Goal: Task Accomplishment & Management: Use online tool/utility

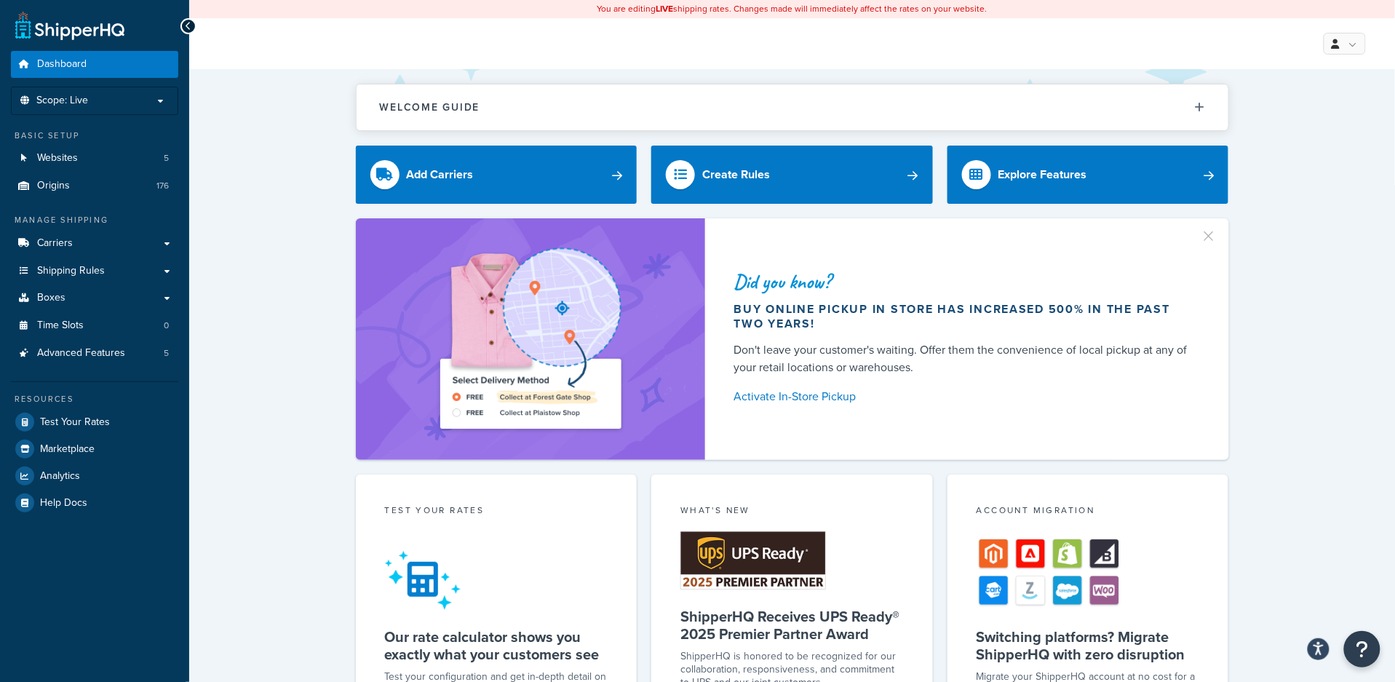
click at [254, 301] on div "Did you know? Buy online pickup in store has increased 500% in the past two yea…" at bounding box center [791, 339] width 1147 height 242
click at [53, 157] on span "Websites" at bounding box center [57, 158] width 41 height 12
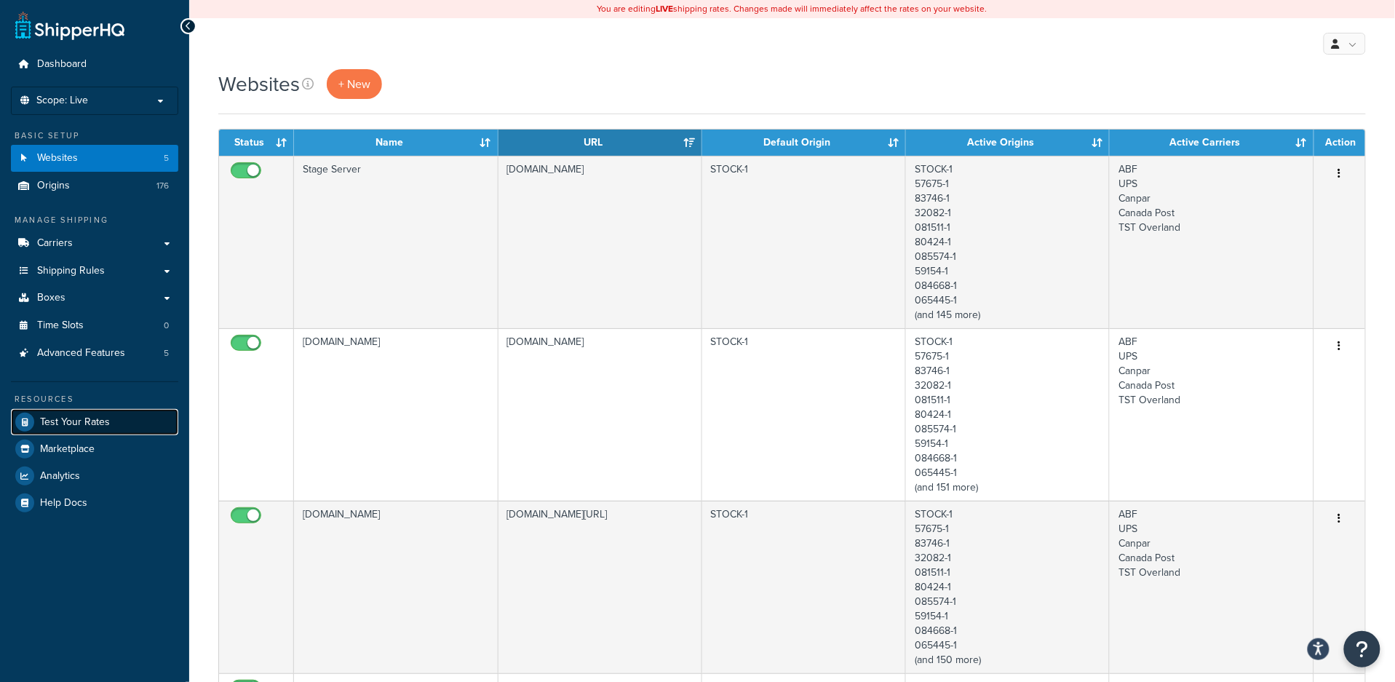
click at [60, 418] on span "Test Your Rates" at bounding box center [75, 422] width 70 height 12
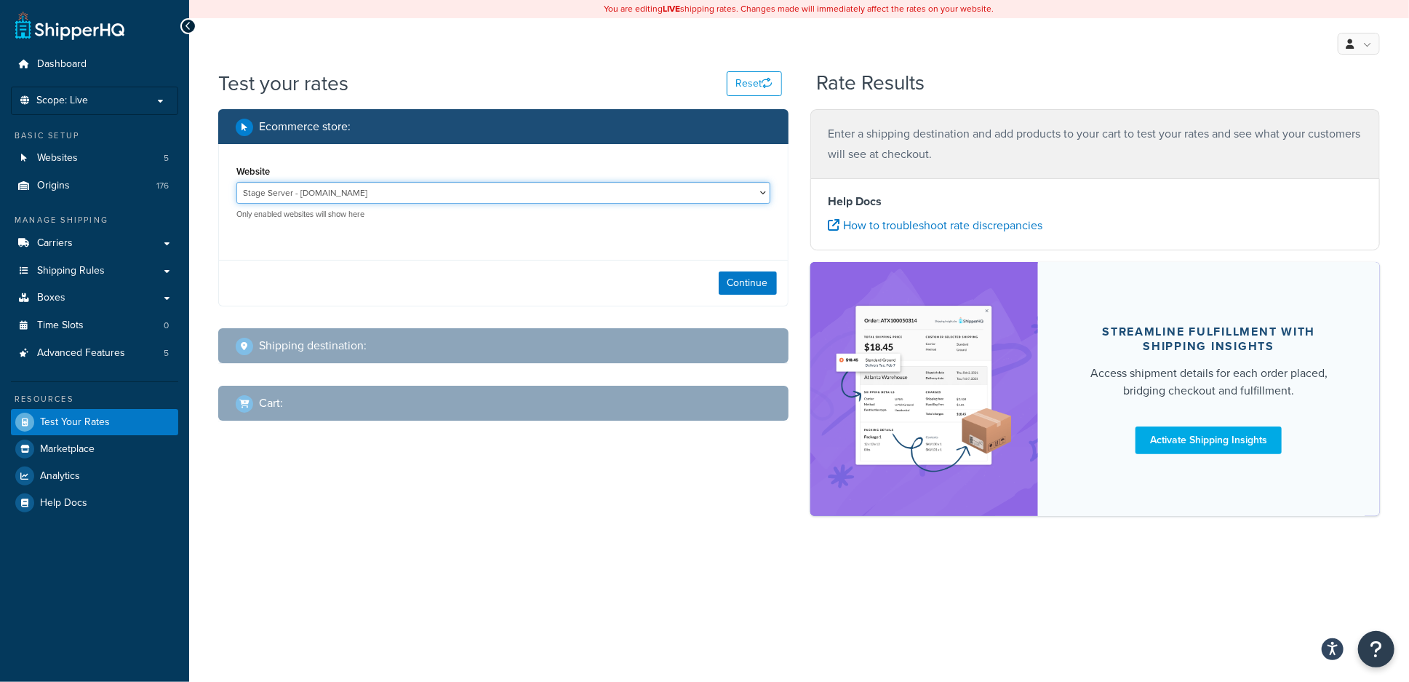
click at [612, 190] on select "Stage Server - [DOMAIN_NAME] [DOMAIN_NAME] - [DOMAIN_NAME] [DOMAIN_NAME] - [DOM…" at bounding box center [503, 193] width 534 height 22
select select "46fa30ad566ea2a6e8ef2959372ef975"
click at [236, 182] on select "Stage Server - [DOMAIN_NAME] [DOMAIN_NAME] - [DOMAIN_NAME] [DOMAIN_NAME] - [DOM…" at bounding box center [503, 193] width 534 height 22
click at [754, 282] on button "Continue" at bounding box center [748, 282] width 58 height 23
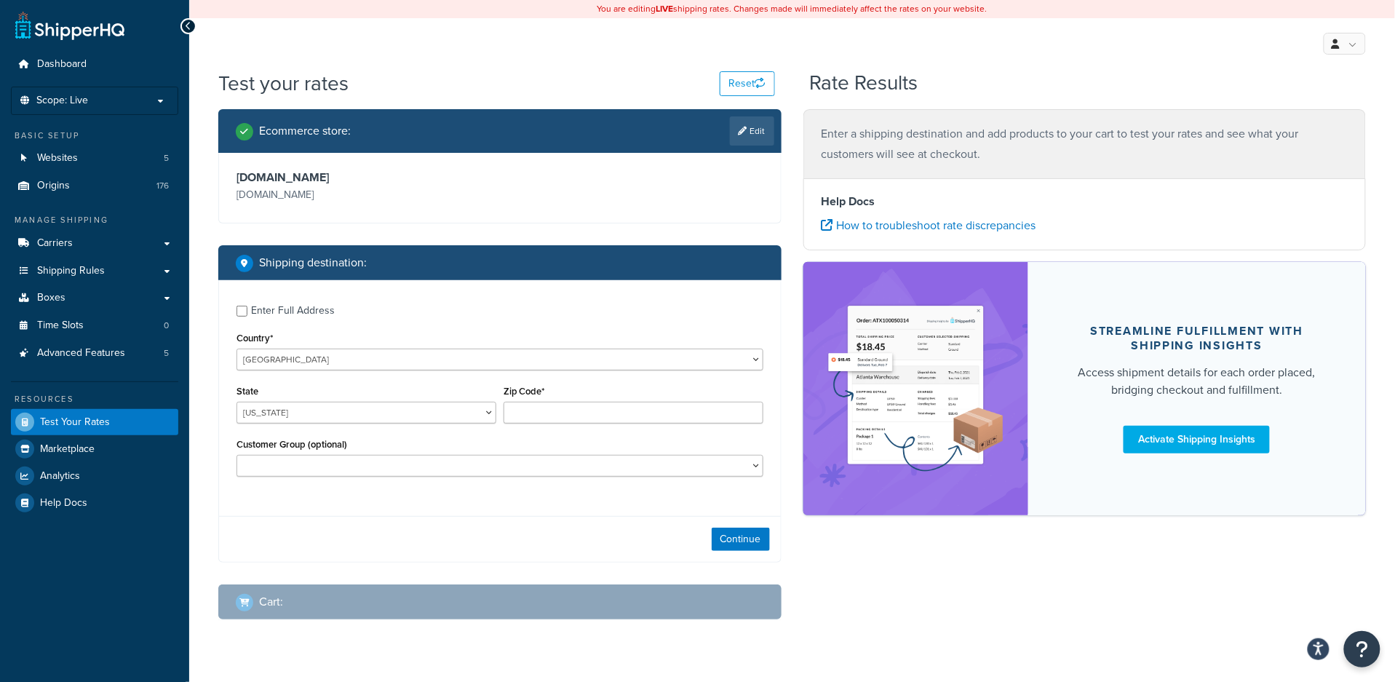
click at [272, 311] on div "Enter Full Address" at bounding box center [293, 310] width 84 height 20
click at [247, 311] on input "Enter Full Address" at bounding box center [241, 311] width 11 height 11
checkbox input "true"
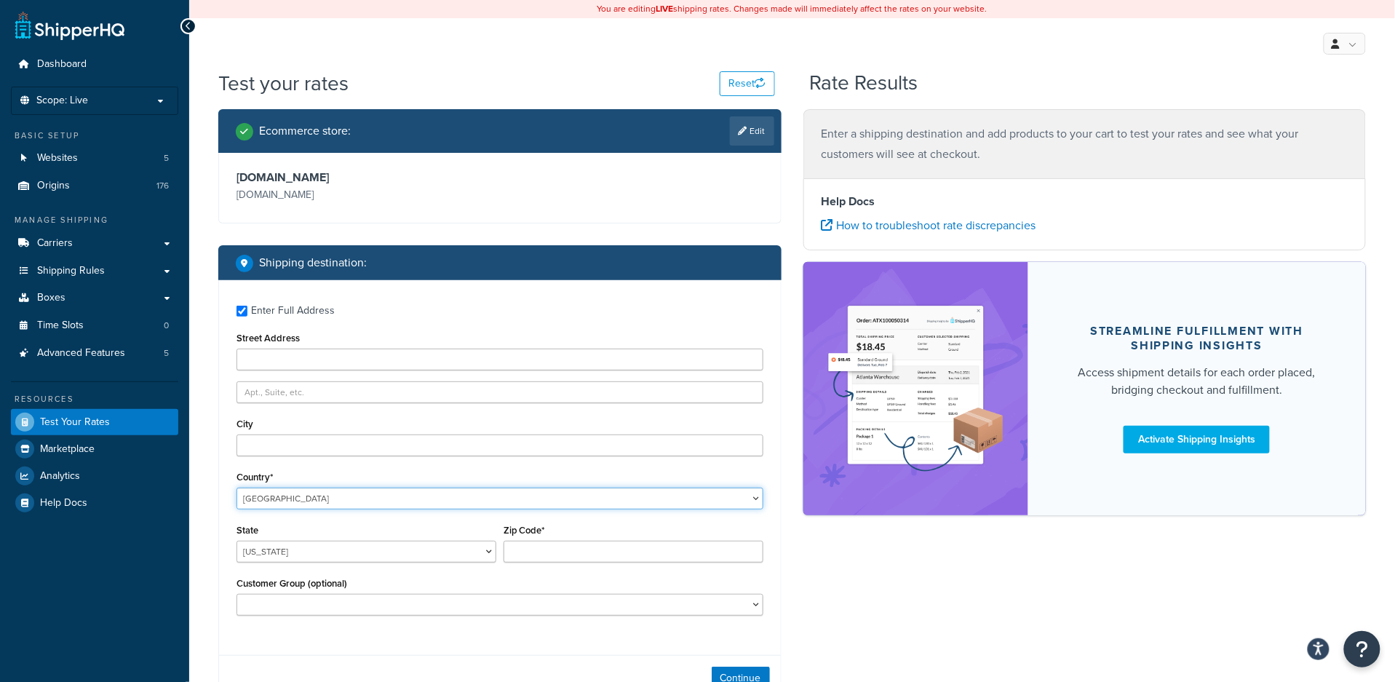
click at [440, 500] on select "United States United Kingdom Afghanistan Åland Islands Albania Algeria American…" at bounding box center [499, 498] width 527 height 22
select select "CA"
click at [236, 487] on select "United States United Kingdom Afghanistan Åland Islands Albania Algeria American…" at bounding box center [499, 498] width 527 height 22
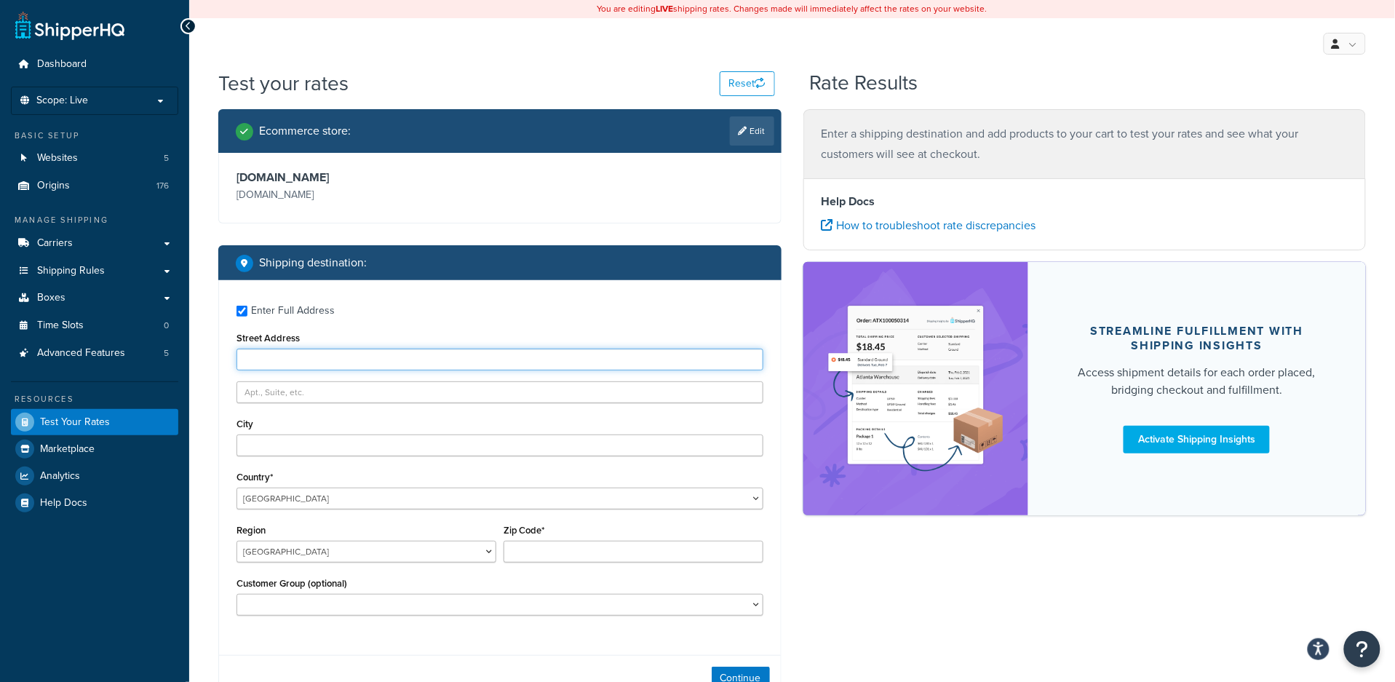
click at [276, 370] on input "Street Address" at bounding box center [499, 360] width 527 height 22
click at [337, 361] on input "Street Address" at bounding box center [499, 360] width 527 height 22
type input "9320 ARBOUR CRESCENT SE"
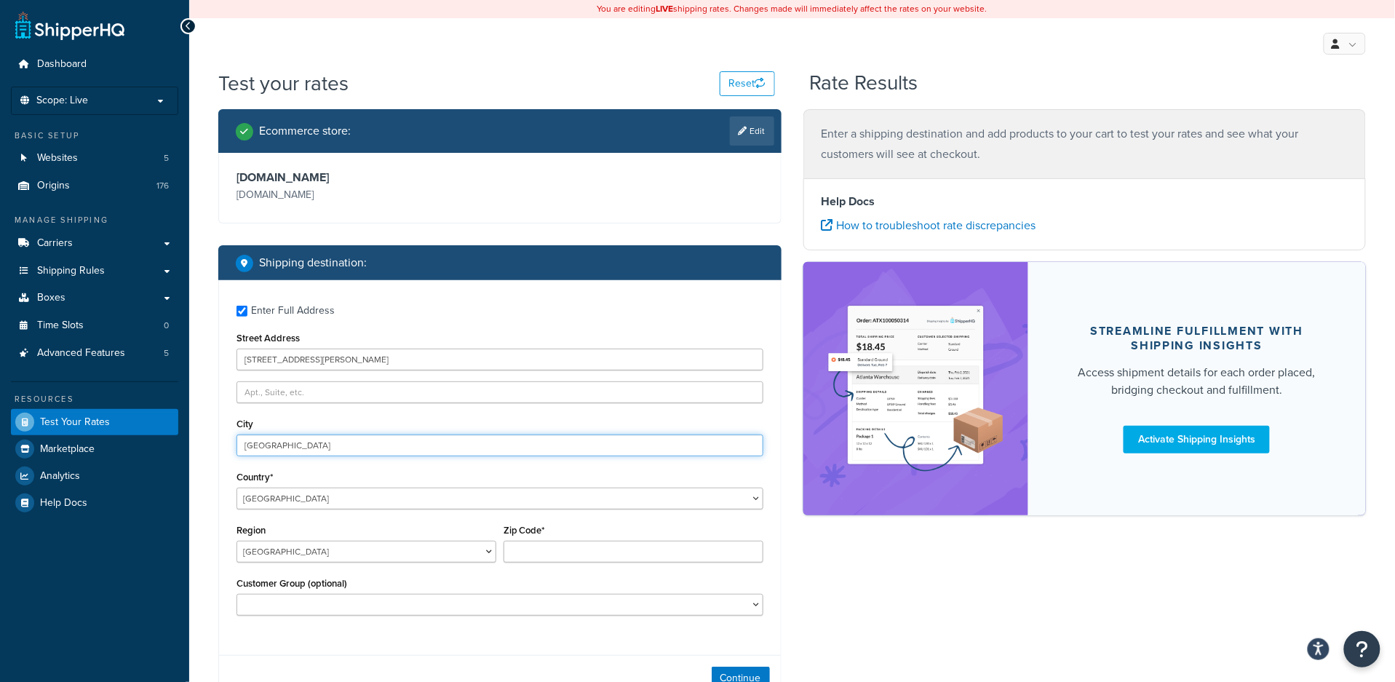
type input "CALGARY"
click at [536, 549] on input "Zip Code*" at bounding box center [633, 552] width 260 height 22
type input "T2J 0X8"
click at [873, 616] on div "Ecommerce store : Edit www.brodart.ca www.brodart.ca Shipping destination : Ent…" at bounding box center [791, 445] width 1169 height 672
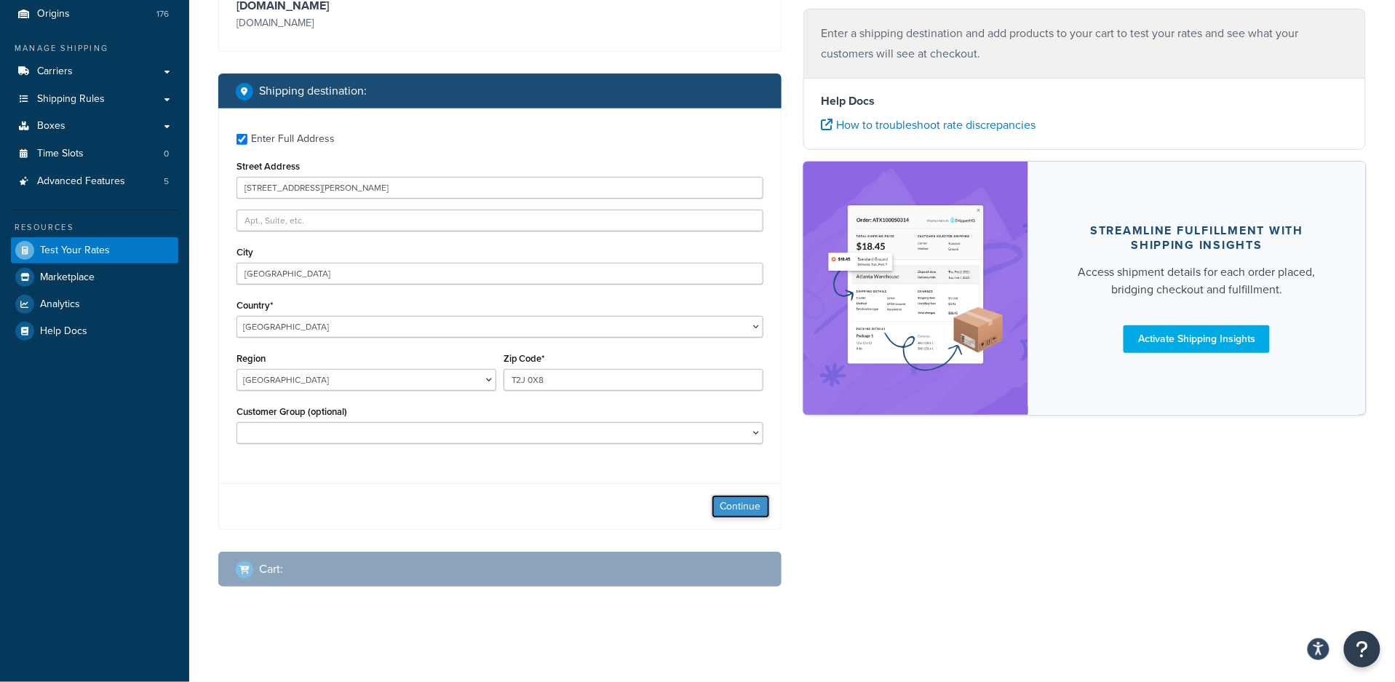
click at [727, 500] on button "Continue" at bounding box center [741, 506] width 58 height 23
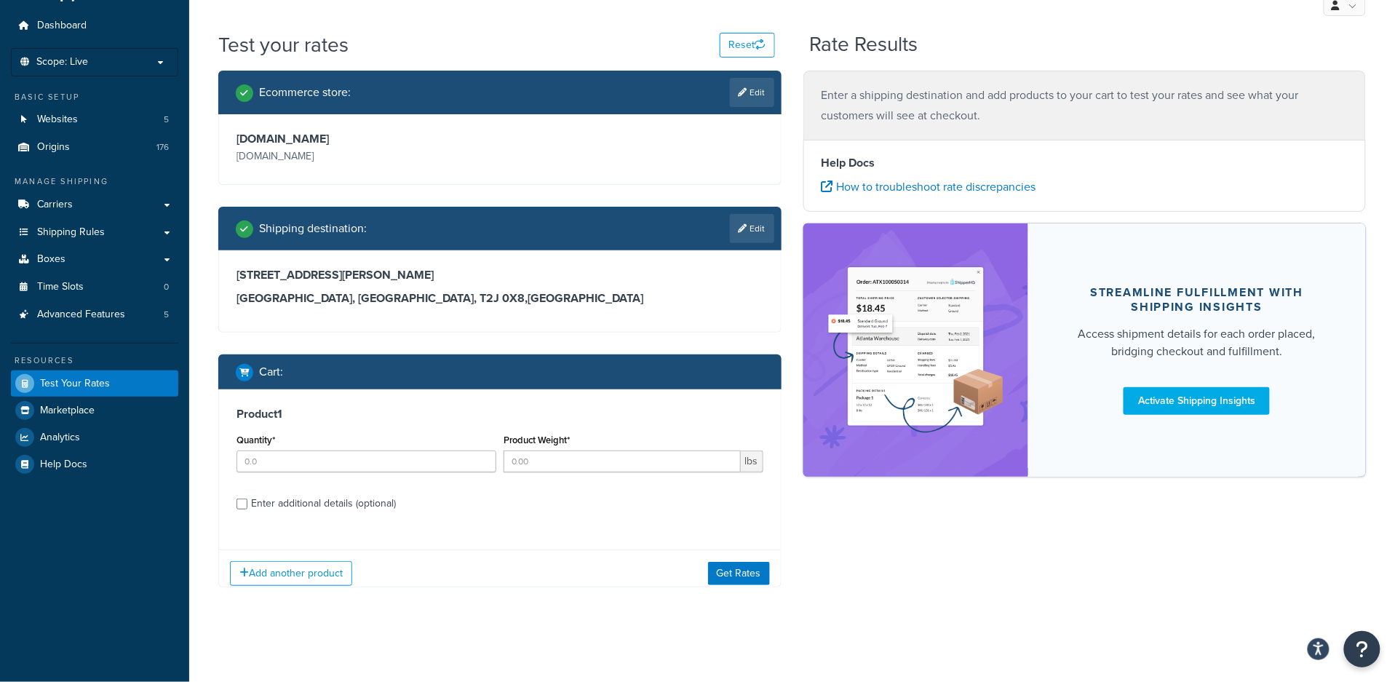
scroll to position [49, 0]
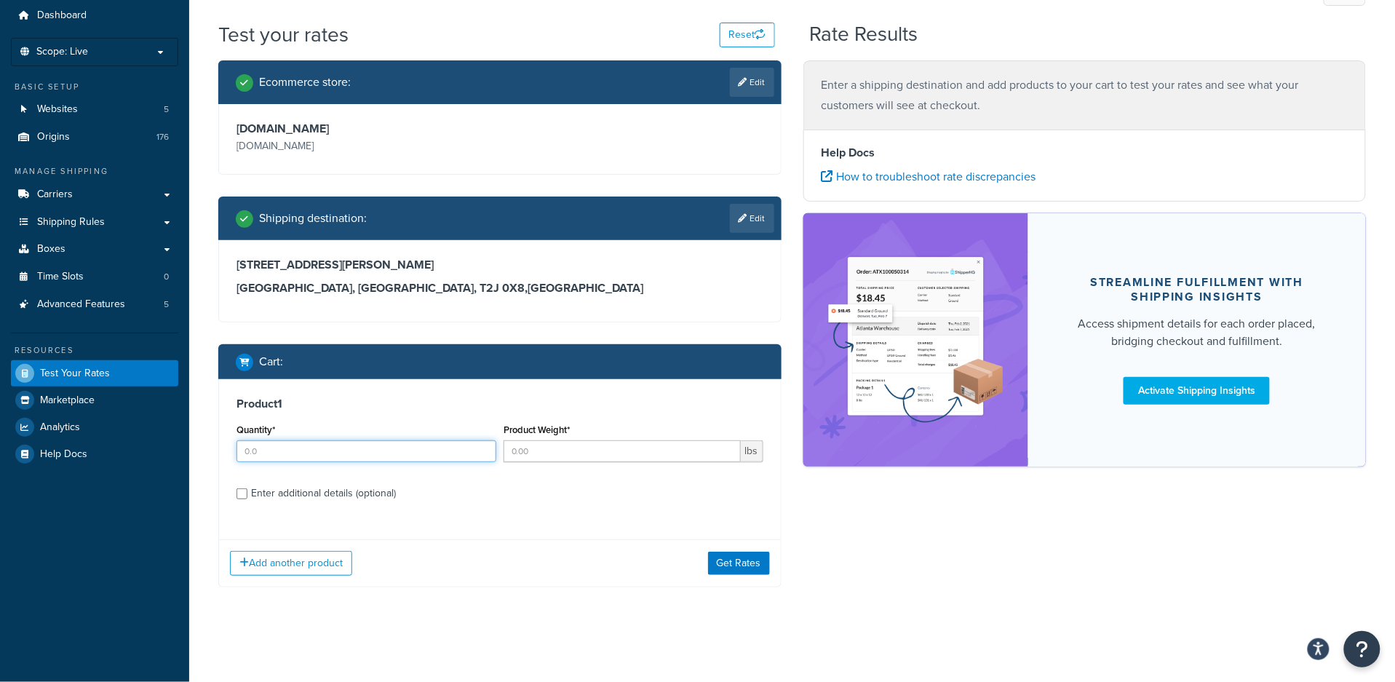
click at [279, 453] on input "Quantity*" at bounding box center [366, 451] width 260 height 22
type input "1"
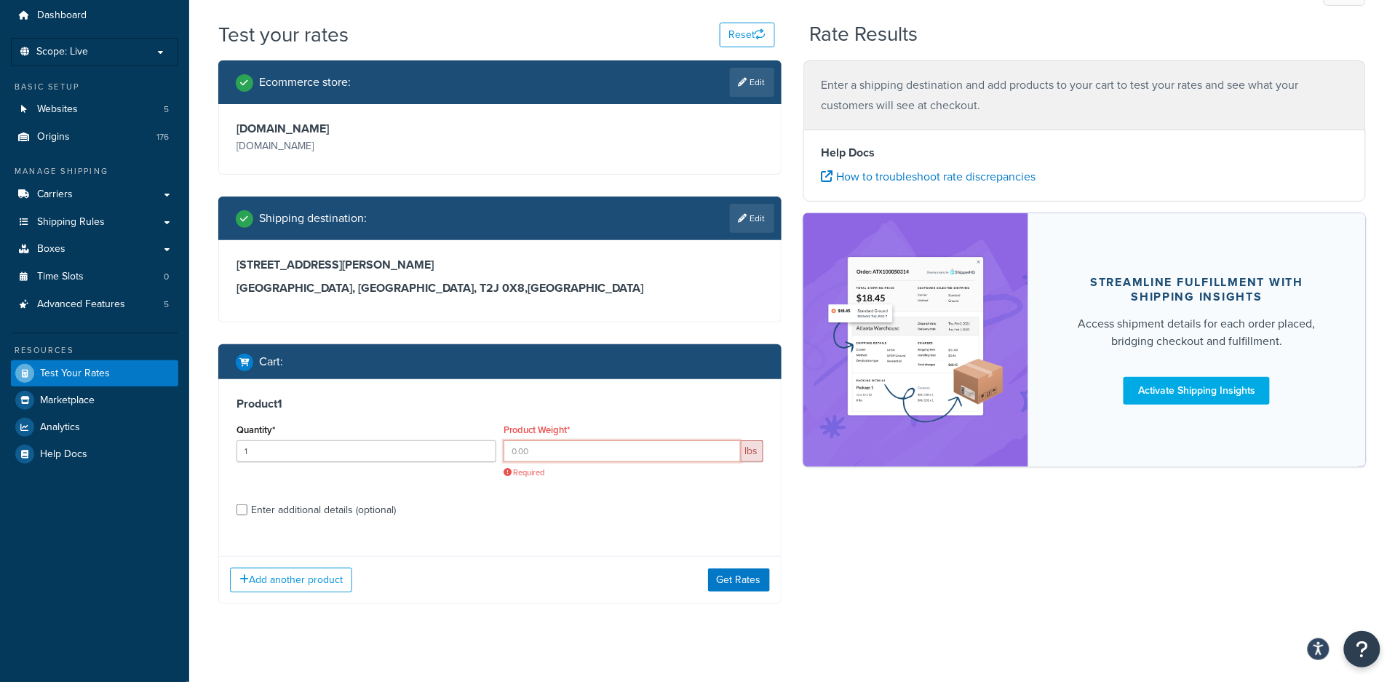
click at [598, 456] on input "Product Weight*" at bounding box center [621, 451] width 237 height 22
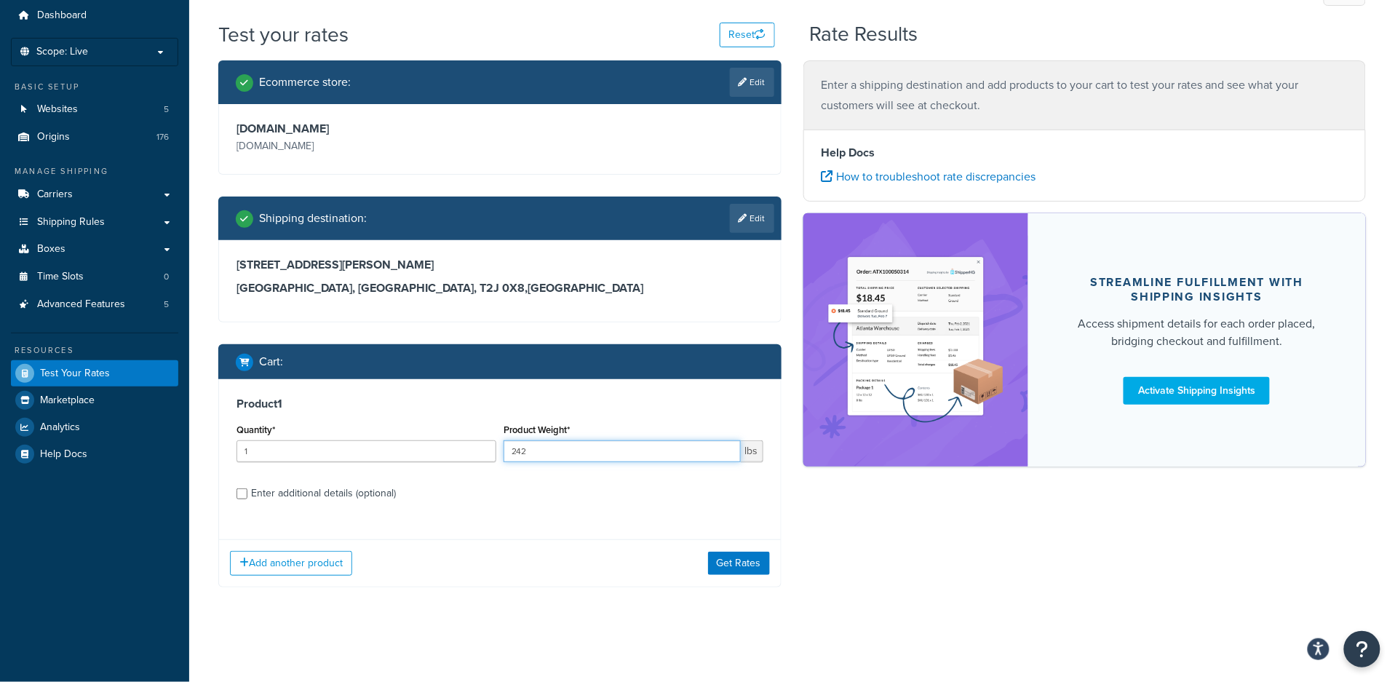
type input "242"
click at [309, 492] on div "Enter additional details (optional)" at bounding box center [323, 493] width 145 height 20
click at [247, 492] on input "Enter additional details (optional)" at bounding box center [241, 493] width 11 height 11
checkbox input "true"
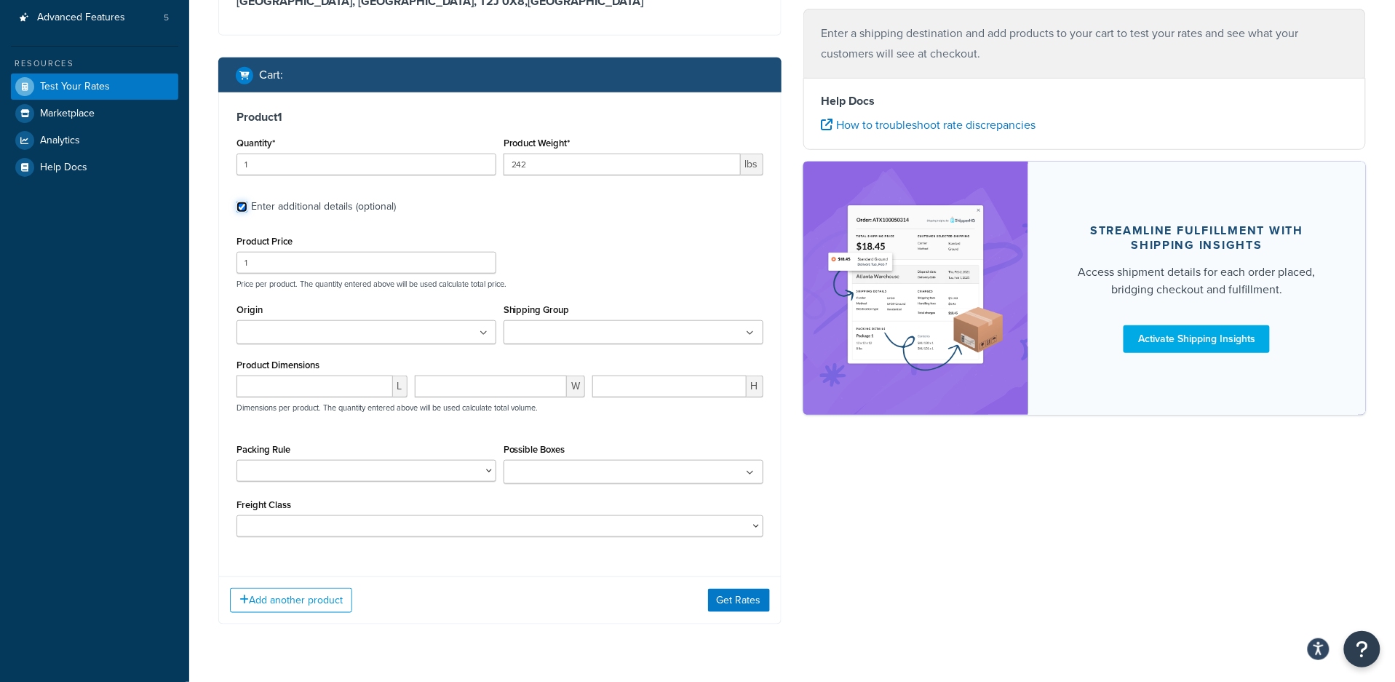
scroll to position [340, 0]
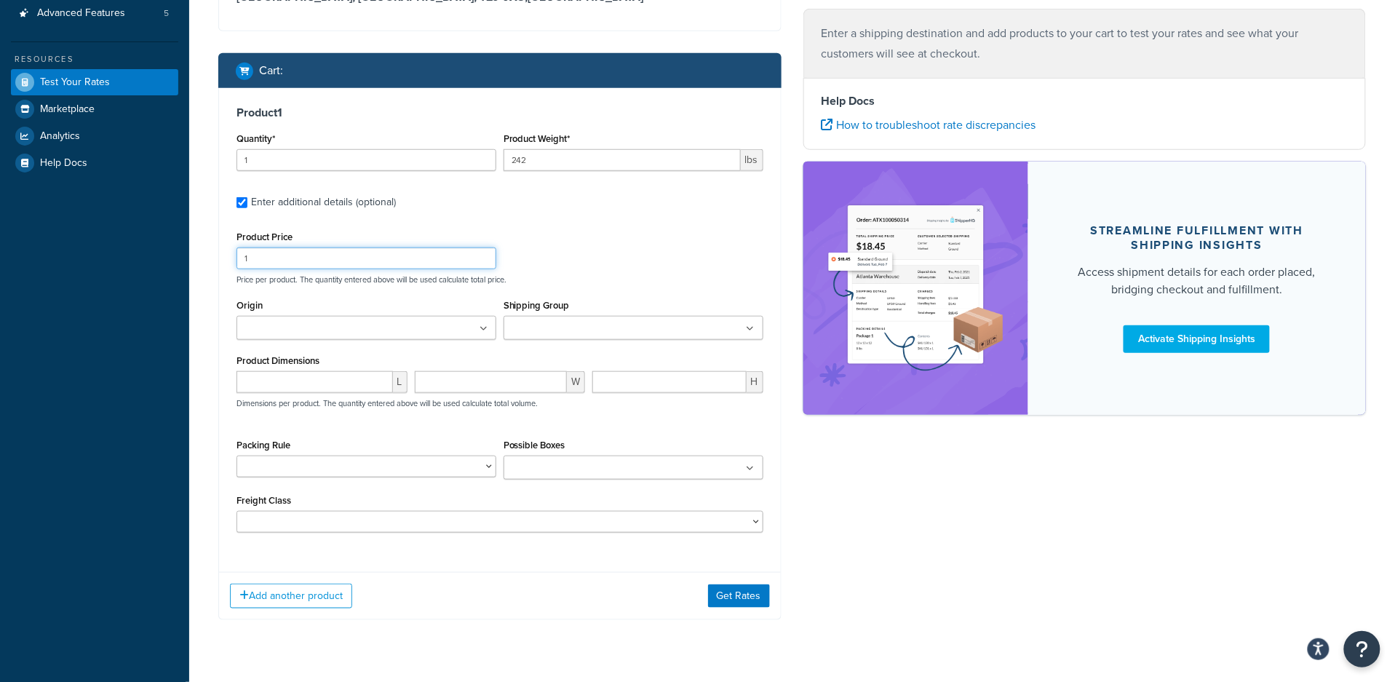
click at [260, 258] on input "1" at bounding box center [366, 258] width 260 height 22
type input "4461"
type input "USS"
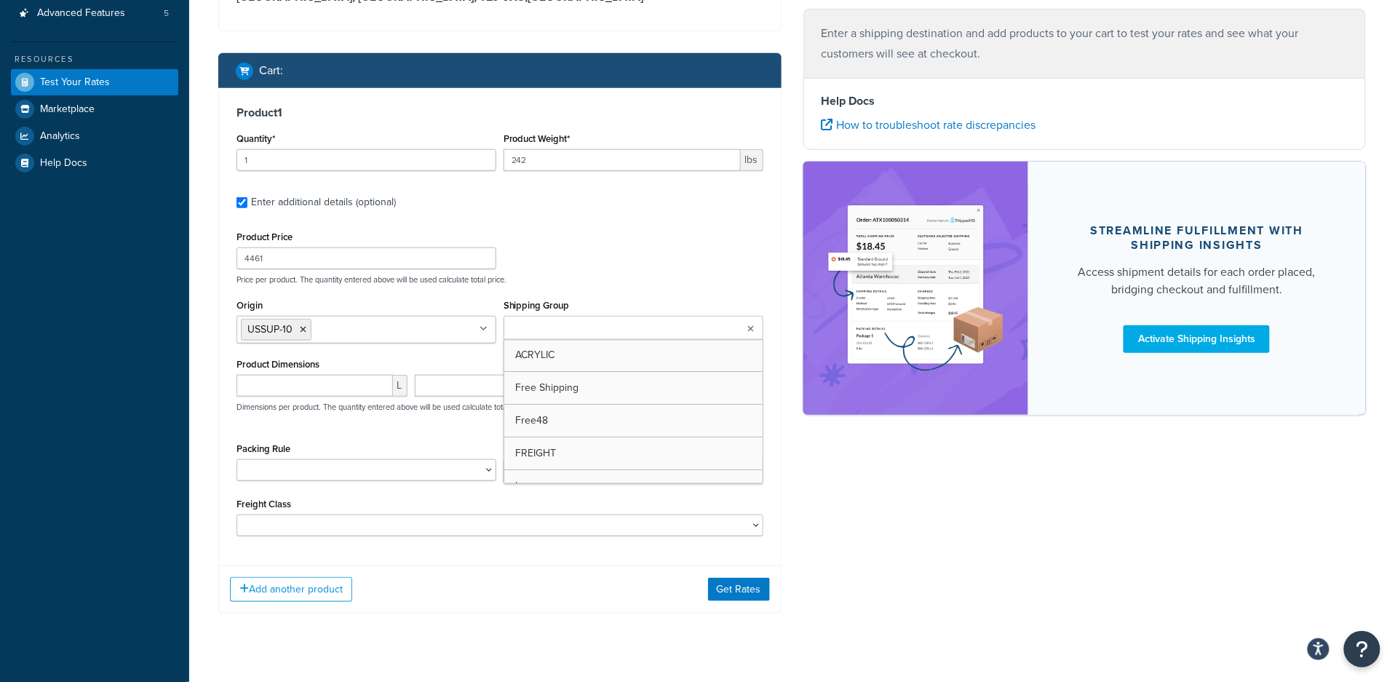
click at [571, 325] on input "Shipping Group" at bounding box center [572, 329] width 129 height 16
type input "250"
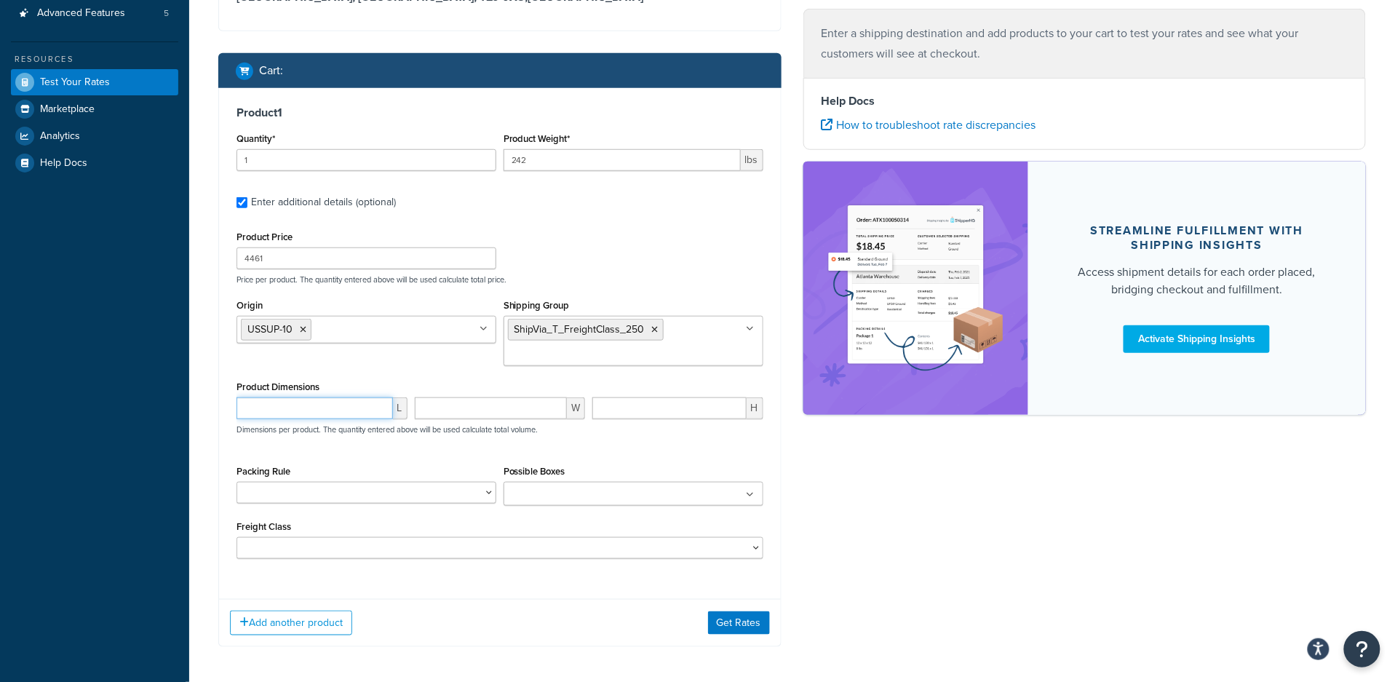
click at [309, 409] on input "number" at bounding box center [314, 408] width 156 height 22
type input "80"
type input "48"
type input "40"
click at [746, 624] on button "Get Rates" at bounding box center [739, 621] width 62 height 23
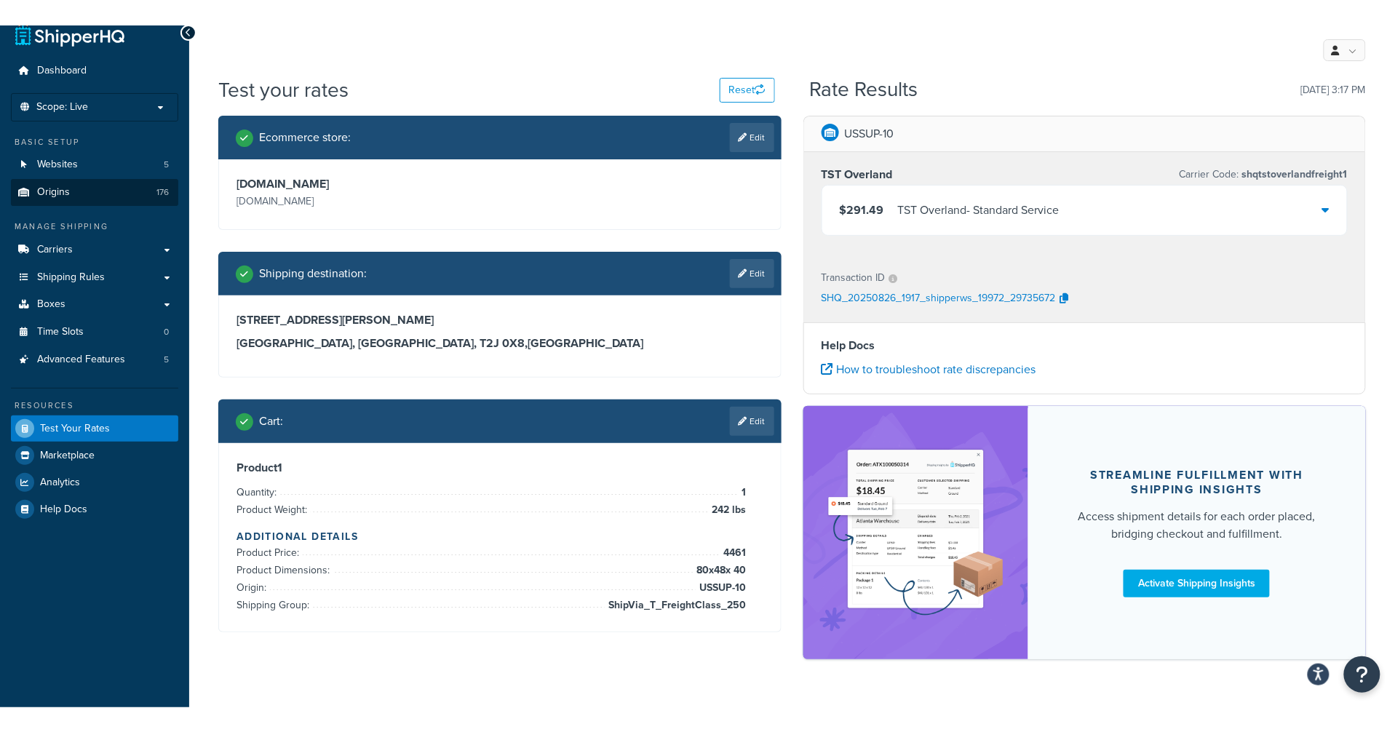
scroll to position [0, 0]
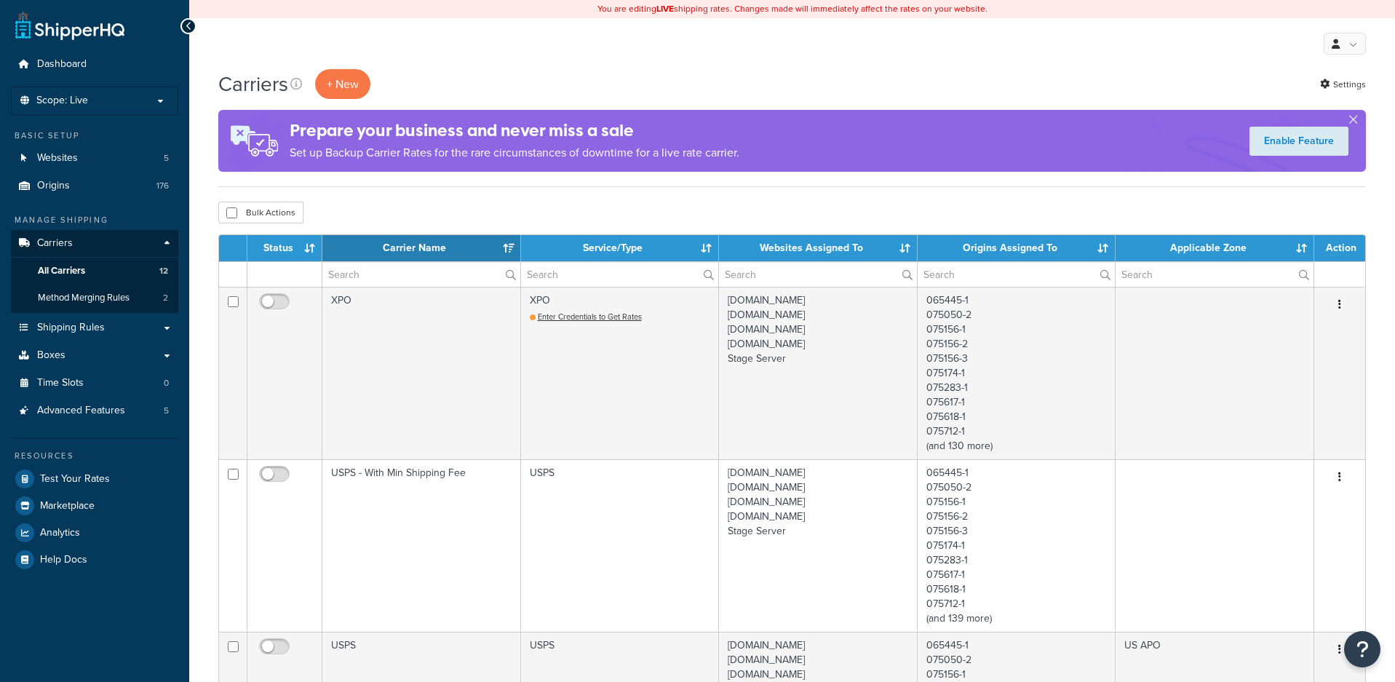
select select "15"
click at [71, 270] on span "All Carriers" at bounding box center [61, 271] width 47 height 12
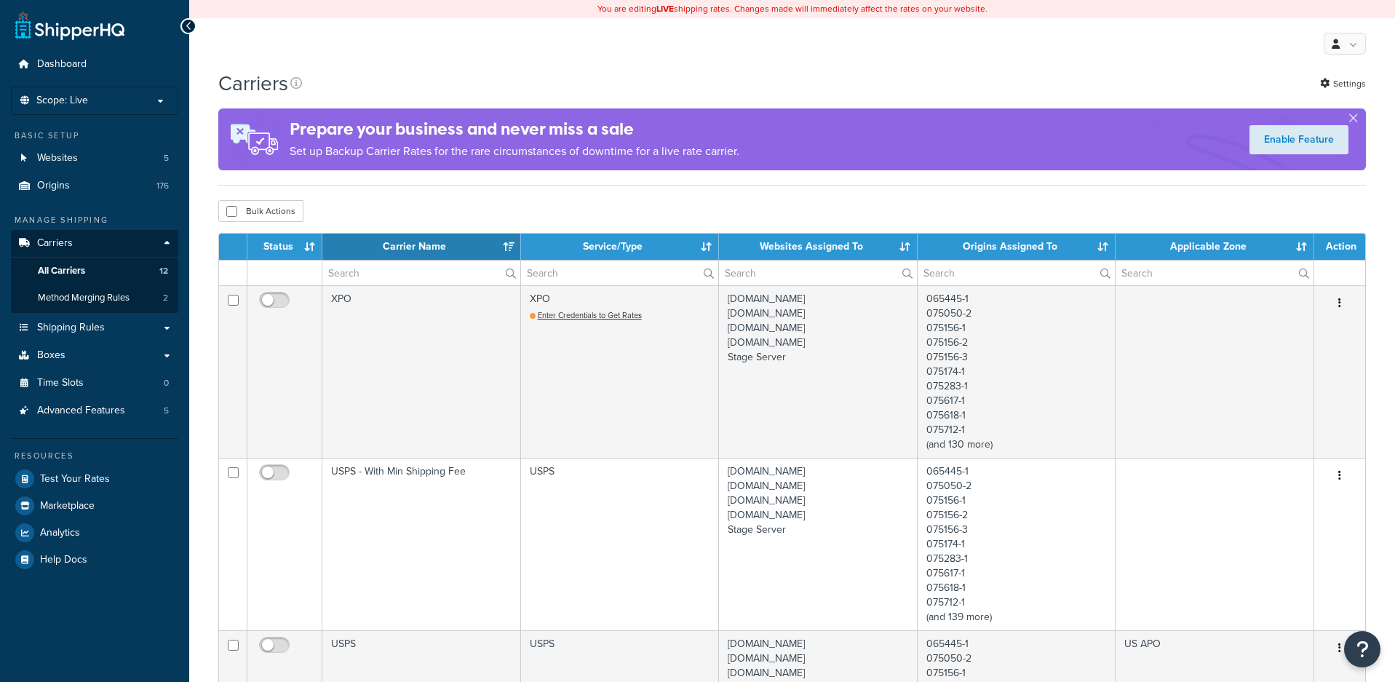
select select "15"
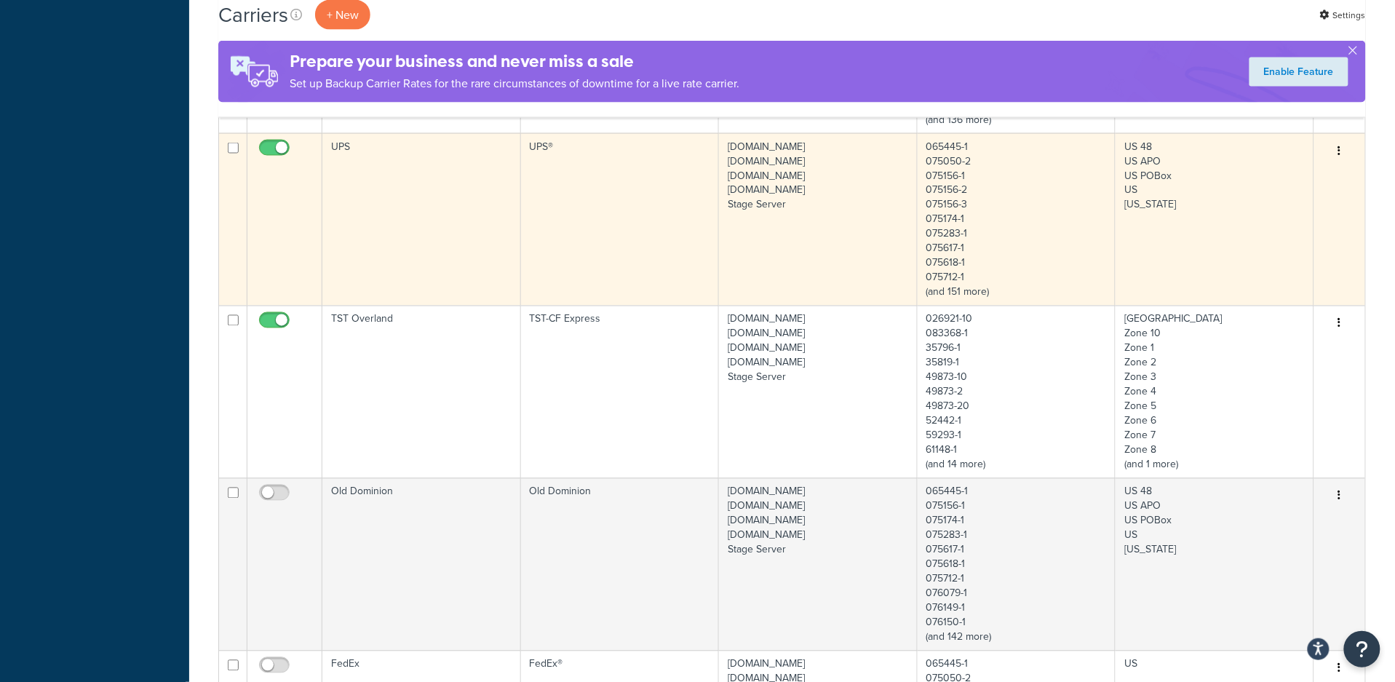
scroll to position [970, 0]
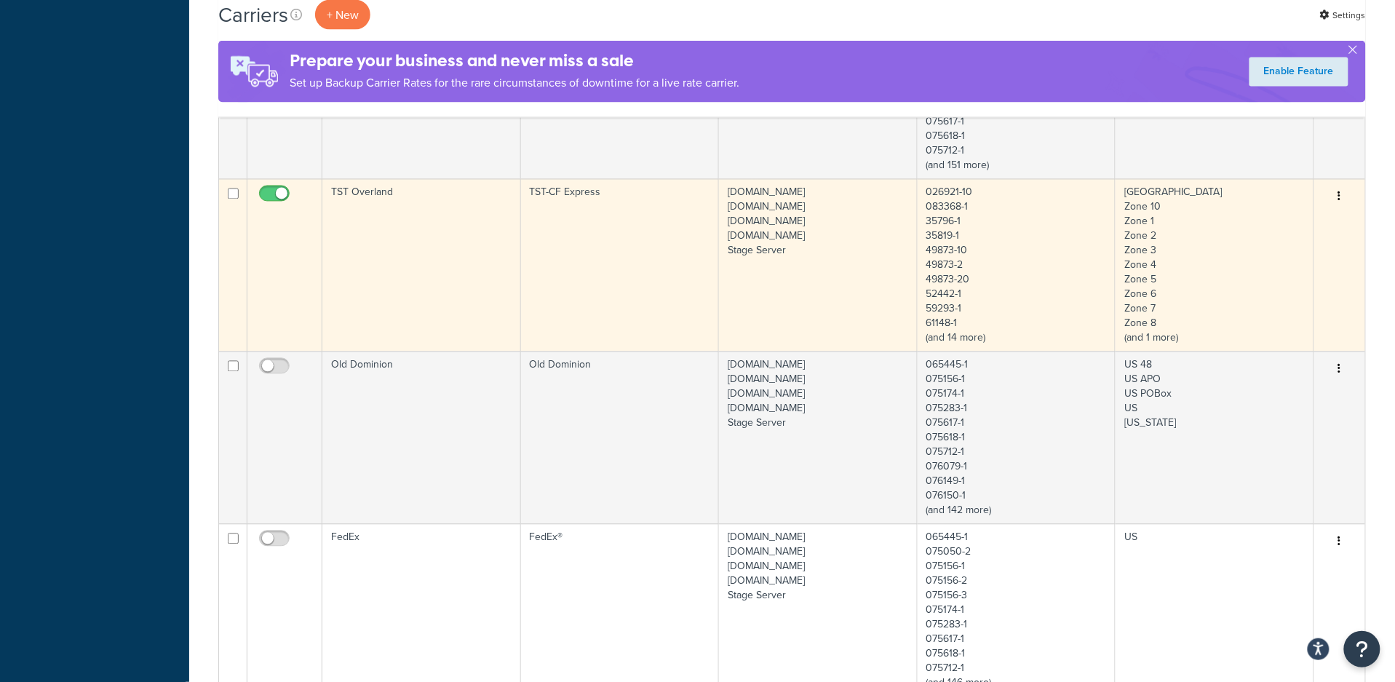
click at [396, 279] on td "TST Overland" at bounding box center [421, 265] width 199 height 172
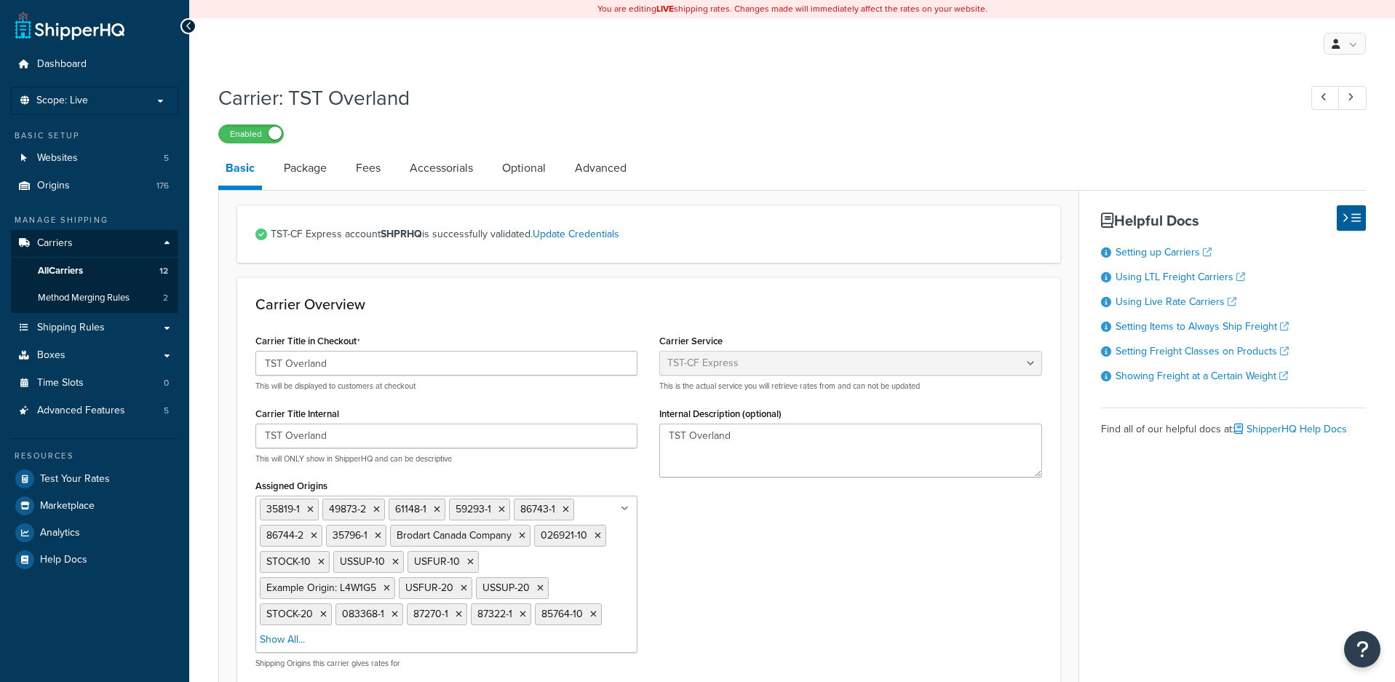
select select "tstOverlandFreight"
click at [608, 169] on link "Advanced" at bounding box center [601, 168] width 66 height 35
select select "false"
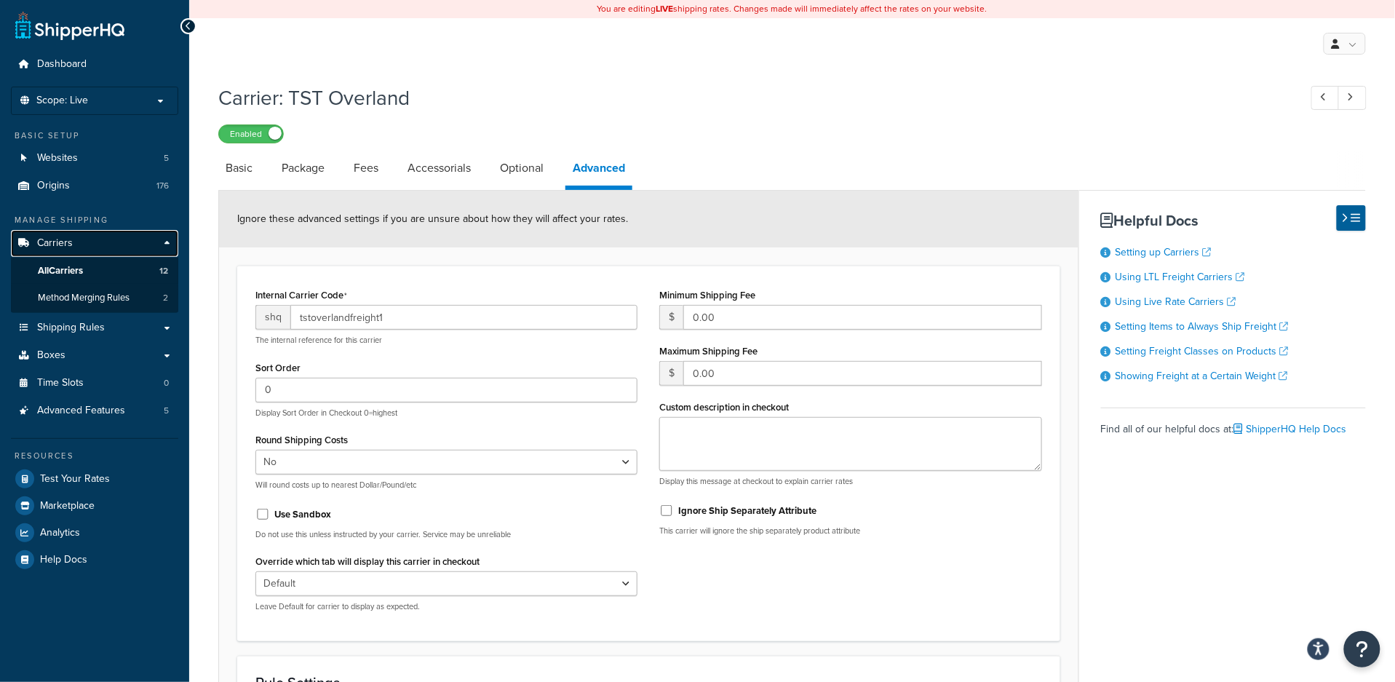
click at [69, 245] on span "Carriers" at bounding box center [55, 243] width 36 height 12
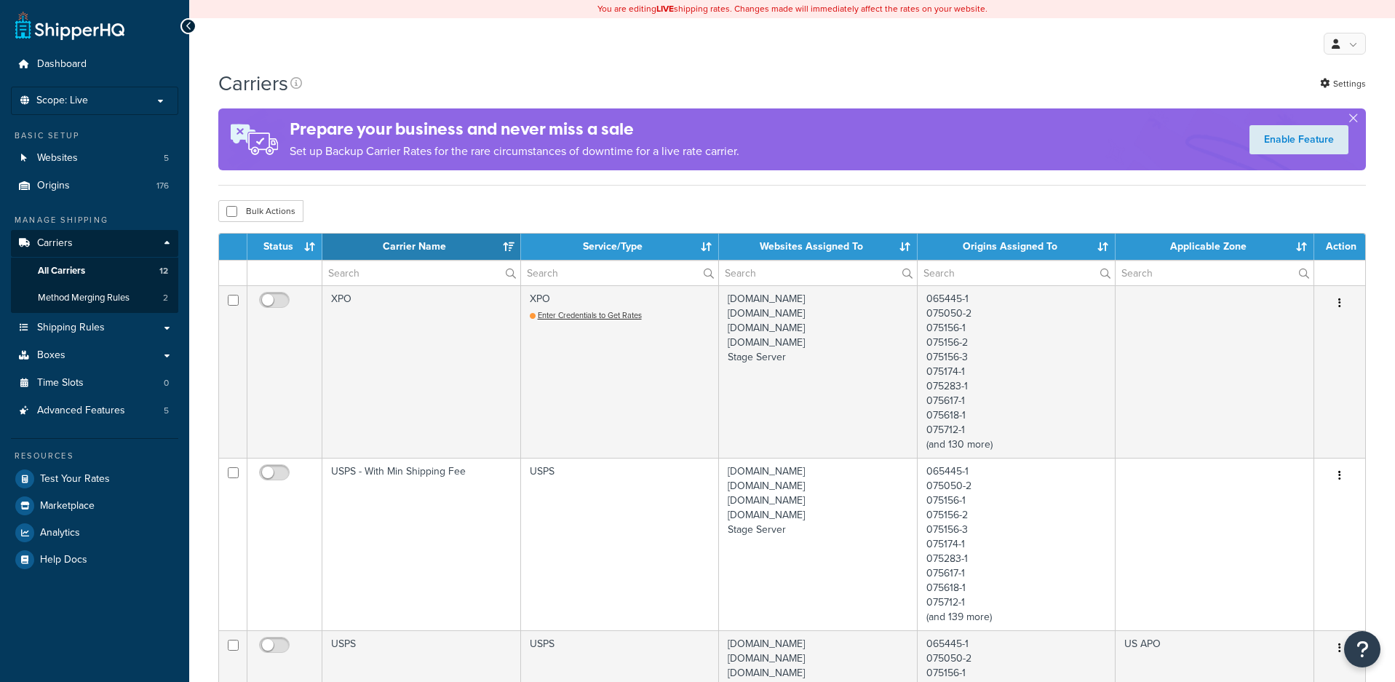
select select "15"
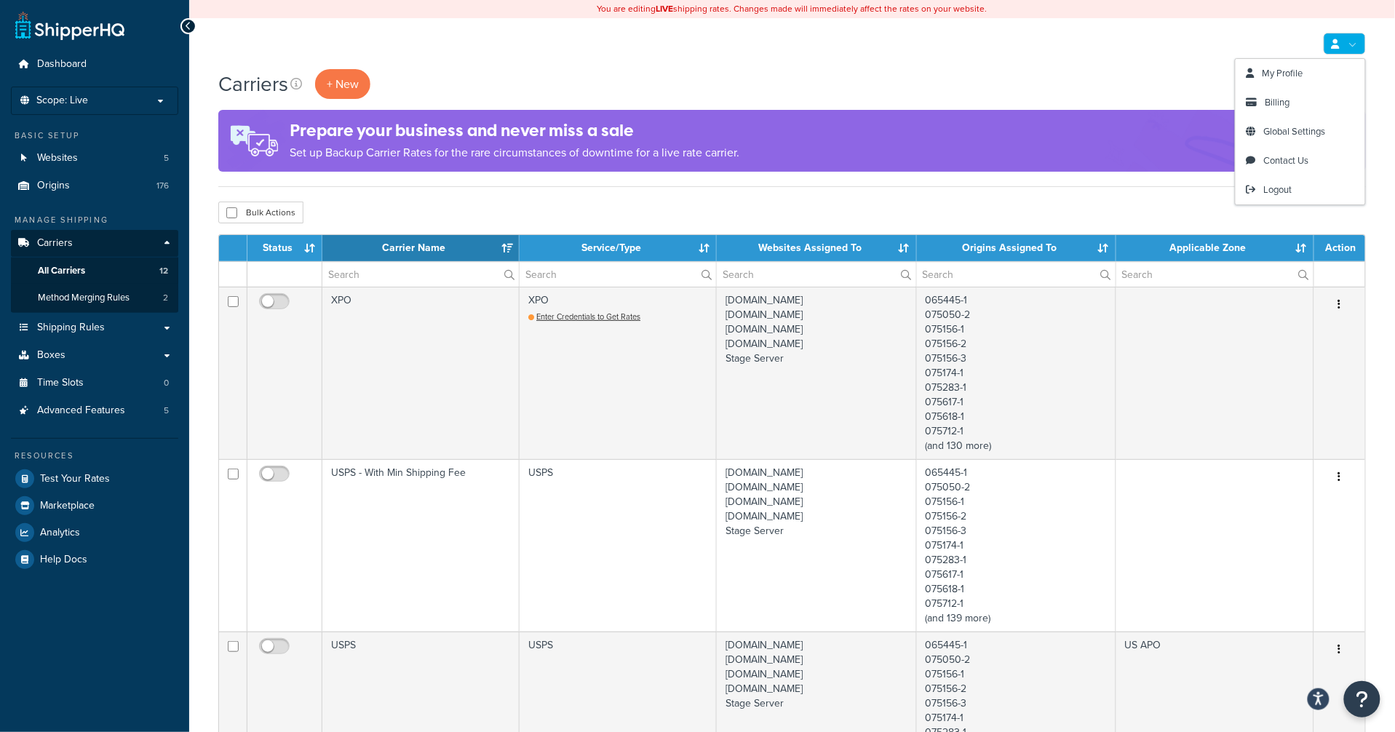
click at [1354, 44] on link at bounding box center [1344, 44] width 42 height 22
click at [1281, 192] on span "Logout" at bounding box center [1278, 190] width 28 height 14
